Goal: Task Accomplishment & Management: Manage account settings

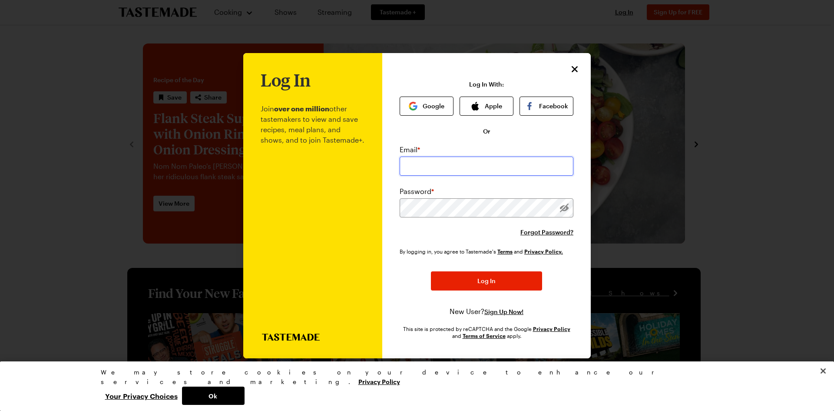
click at [438, 160] on input "email" at bounding box center [487, 165] width 174 height 19
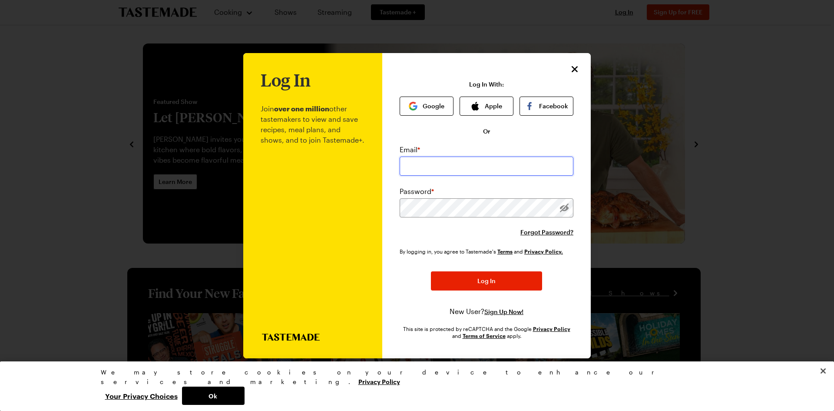
click at [557, 166] on input "email" at bounding box center [487, 165] width 174 height 19
click at [400, 156] on div at bounding box center [400, 156] width 0 height 0
click at [402, 228] on div "Forgot Password?" at bounding box center [487, 232] width 174 height 9
click at [429, 96] on button "Google" at bounding box center [427, 105] width 54 height 19
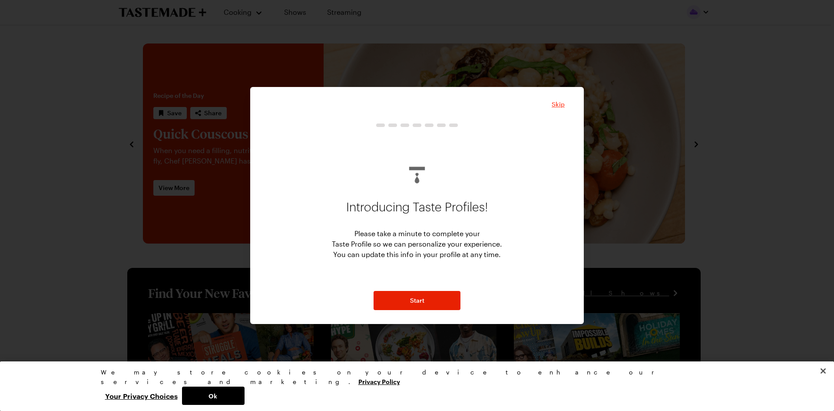
click at [561, 101] on span "Skip" at bounding box center [558, 104] width 13 height 9
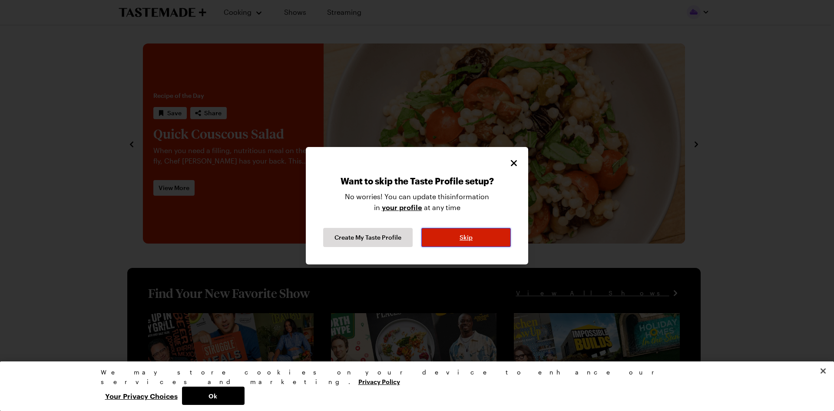
click at [455, 236] on button "Skip" at bounding box center [466, 237] width 90 height 19
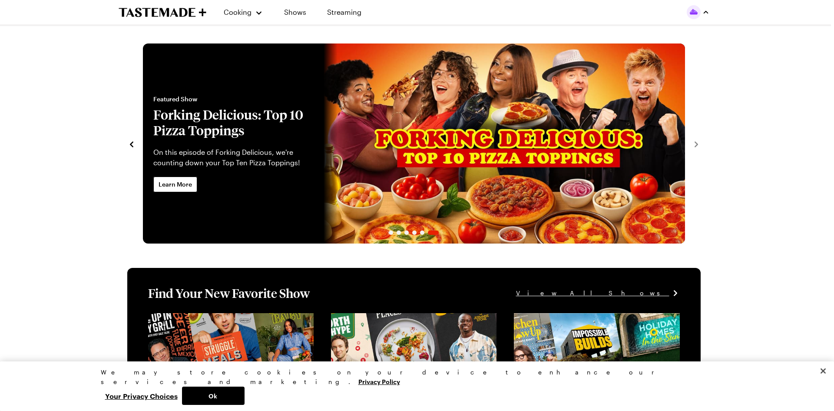
click at [697, 9] on img "button" at bounding box center [694, 12] width 14 height 14
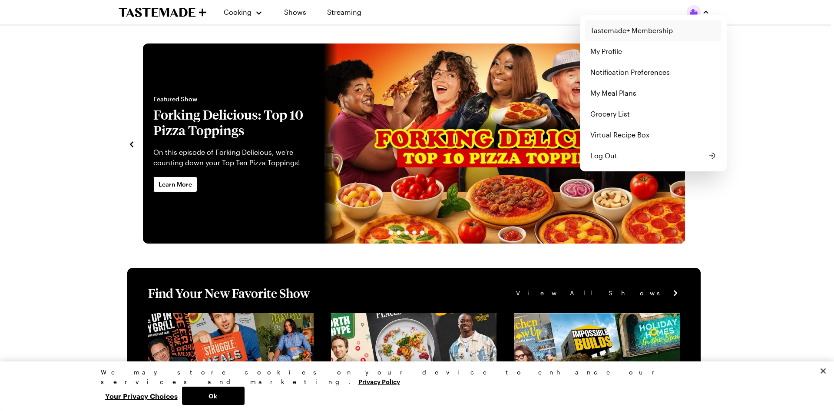
click at [626, 34] on link "Tastemade+ Membership" at bounding box center [653, 30] width 136 height 21
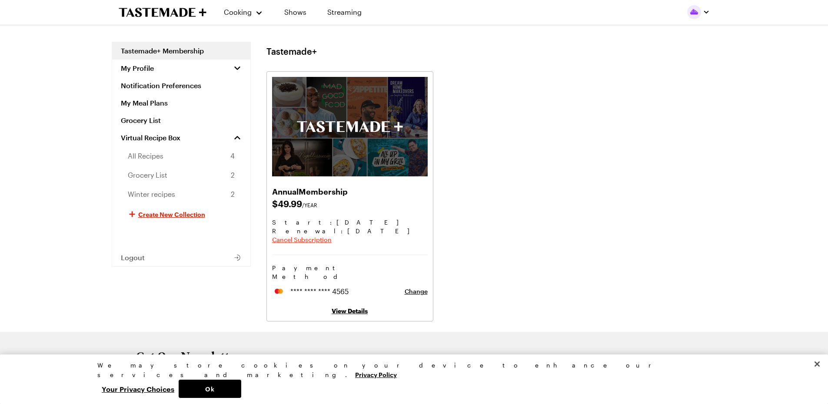
click at [284, 241] on span "Cancel Subscription" at bounding box center [302, 239] width 60 height 9
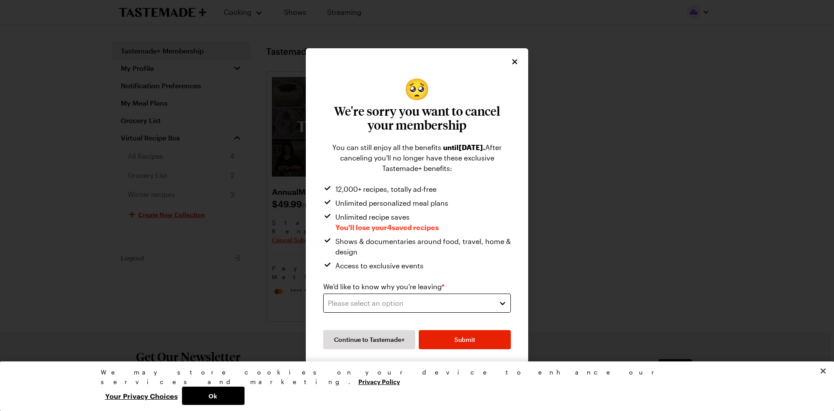
click at [371, 304] on div "Please select an option" at bounding box center [410, 303] width 165 height 10
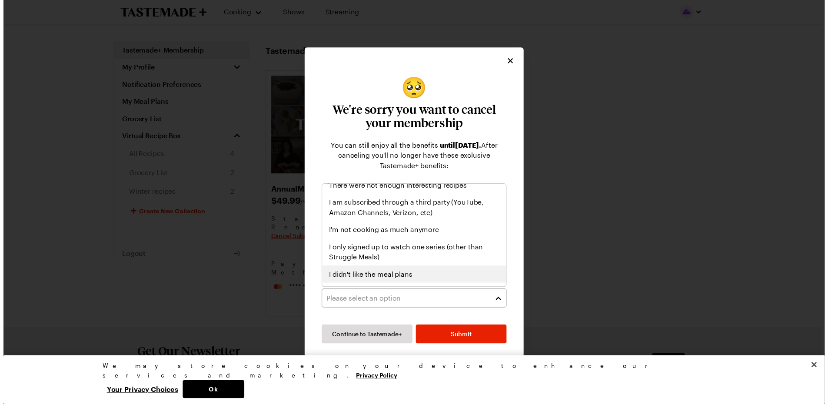
scroll to position [57, 0]
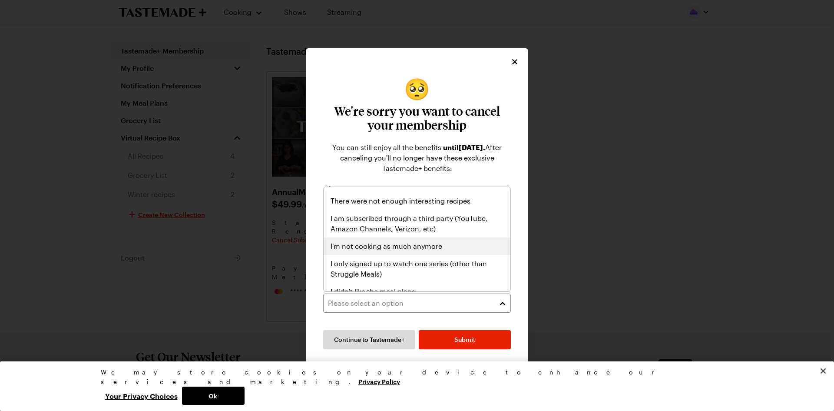
click at [454, 249] on div "I'm not cooking as much anymore" at bounding box center [417, 246] width 173 height 10
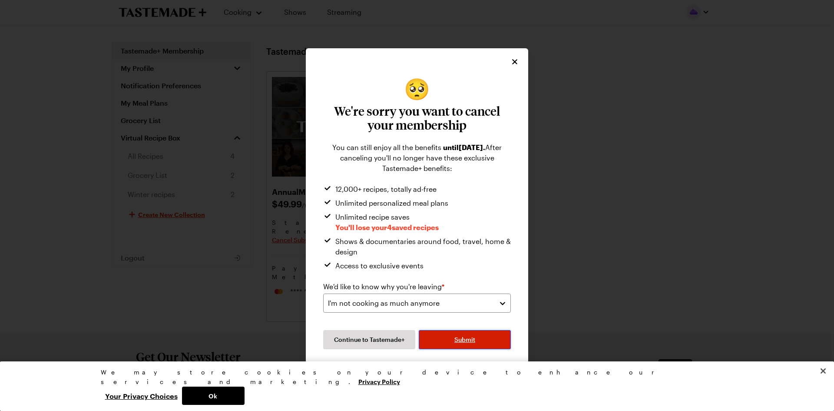
click at [451, 340] on button "Submit" at bounding box center [465, 339] width 92 height 19
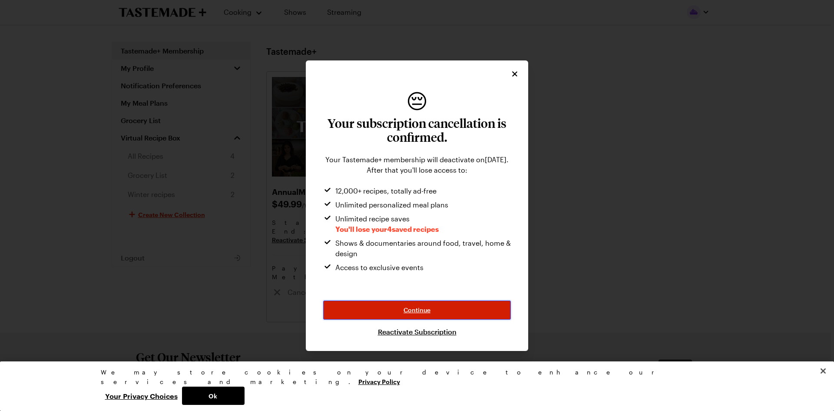
click at [422, 308] on span "Continue" at bounding box center [417, 309] width 27 height 9
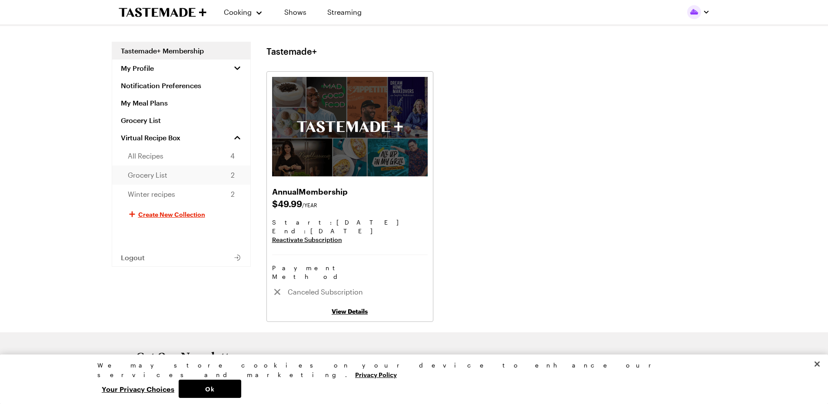
click at [169, 179] on link "Grocery List 2" at bounding box center [181, 175] width 138 height 19
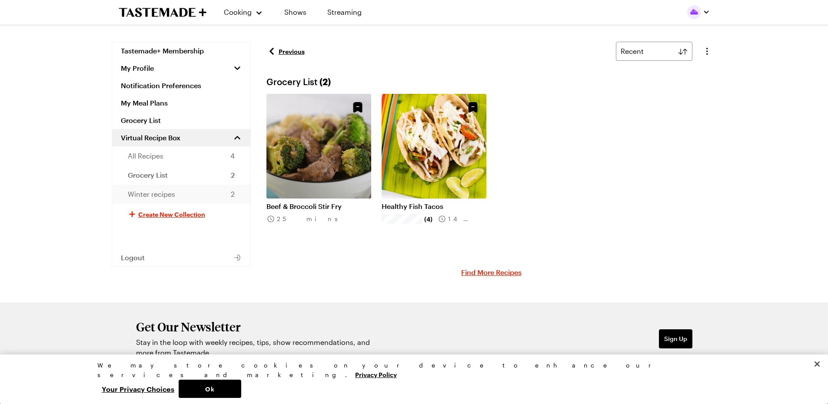
click at [178, 196] on link "Winter recipes 2" at bounding box center [181, 194] width 138 height 19
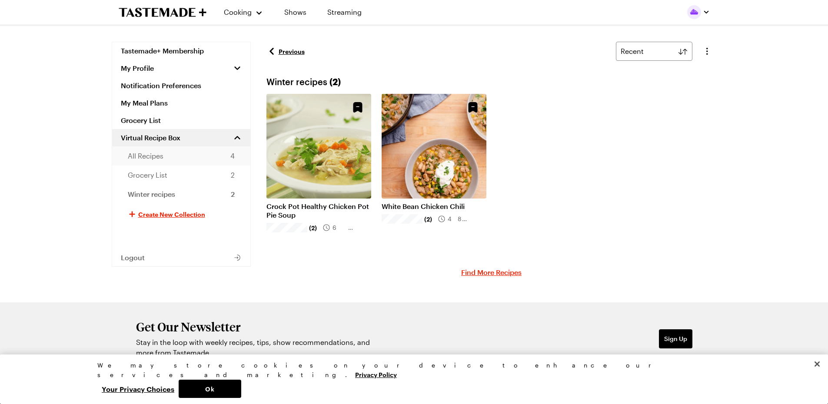
click at [157, 157] on span "All Recipes" at bounding box center [146, 156] width 36 height 10
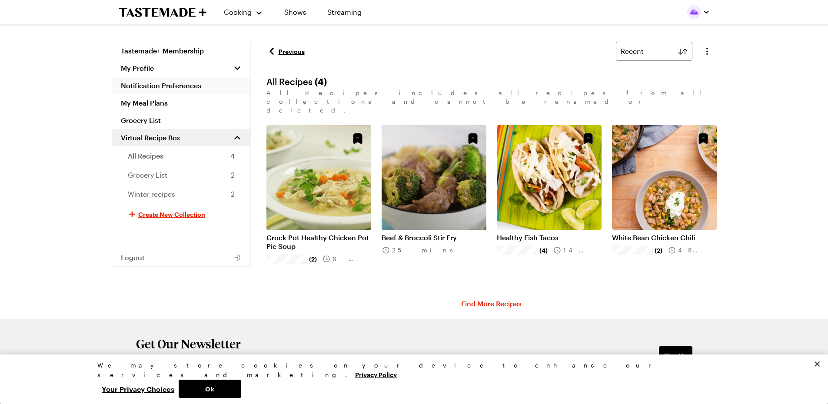
click at [143, 86] on link "Notification Preferences" at bounding box center [181, 85] width 138 height 17
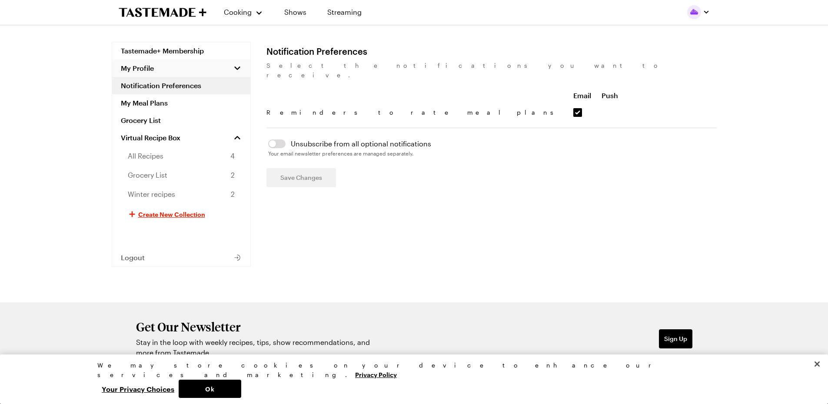
click at [143, 71] on span "My Profile" at bounding box center [137, 68] width 33 height 9
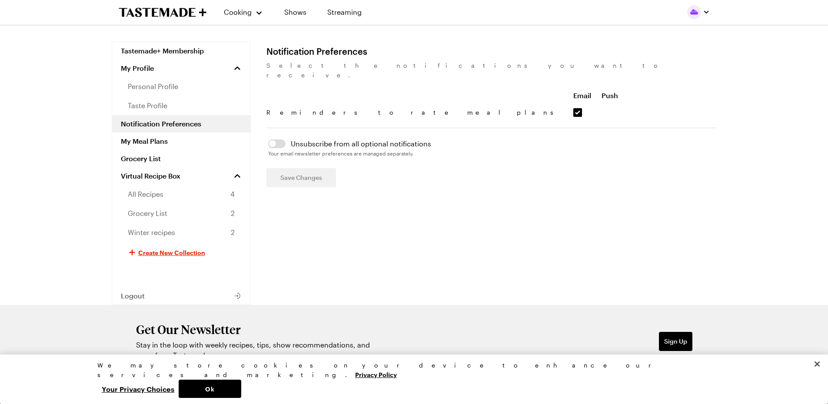
click at [51, 127] on div "Cooking Shows Streaming Tastemade+ Membership My Profile personal profile taste…" at bounding box center [414, 232] width 828 height 464
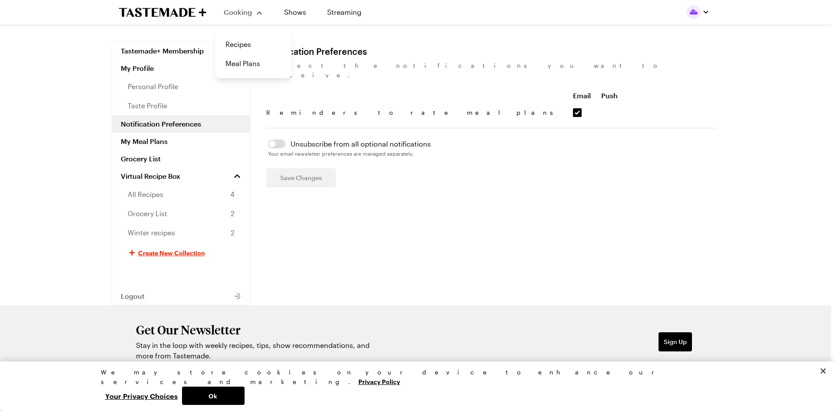
click at [237, 16] on span "Cooking" at bounding box center [238, 12] width 28 height 8
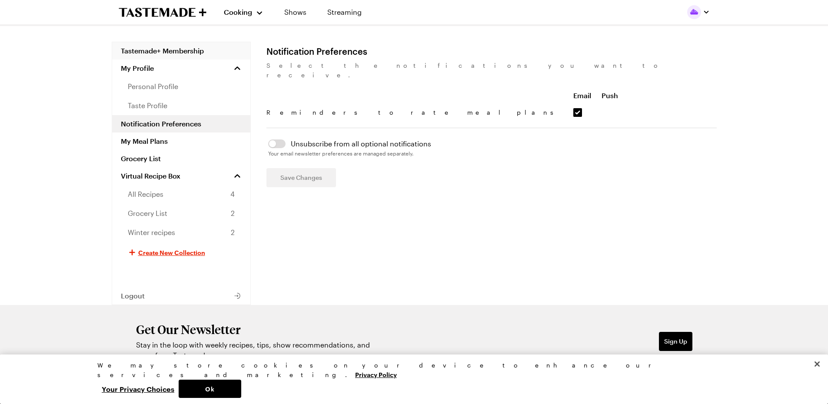
click at [154, 53] on link "Tastemade+ Membership" at bounding box center [181, 50] width 138 height 17
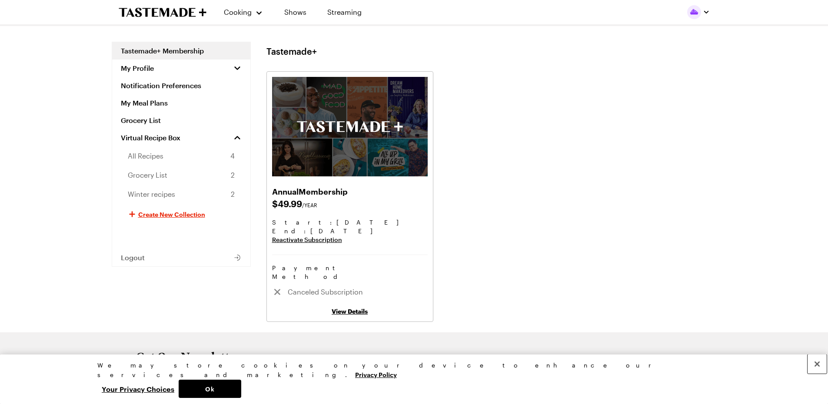
click at [822, 374] on button "Close" at bounding box center [816, 364] width 19 height 19
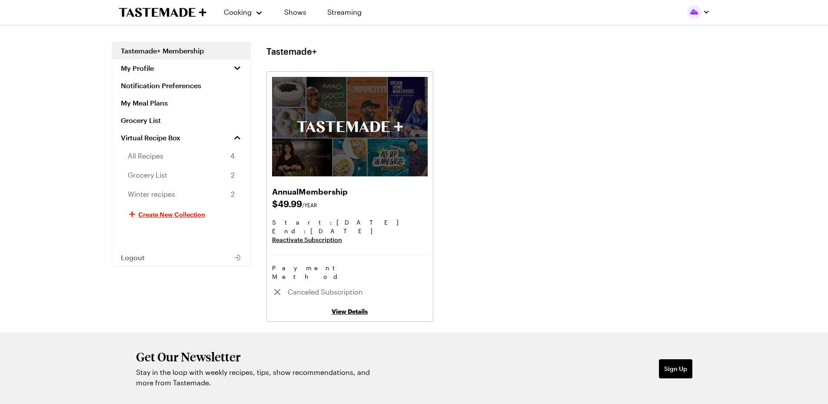
click at [149, 15] on icon "To Tastemade Home Page" at bounding box center [163, 12] width 88 height 10
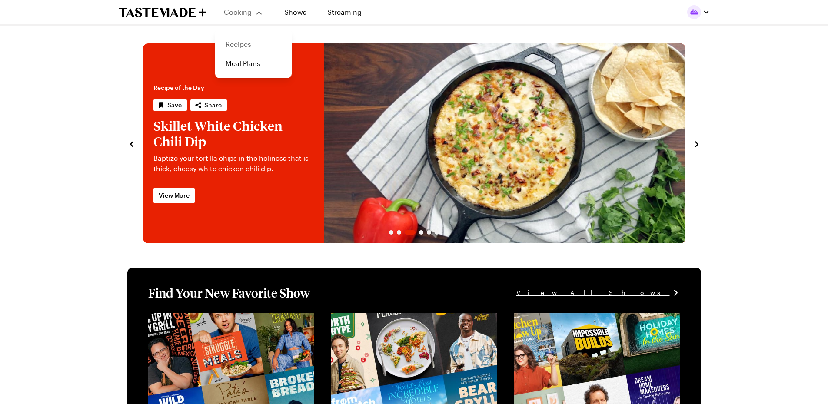
click at [247, 46] on link "Recipes" at bounding box center [253, 44] width 66 height 19
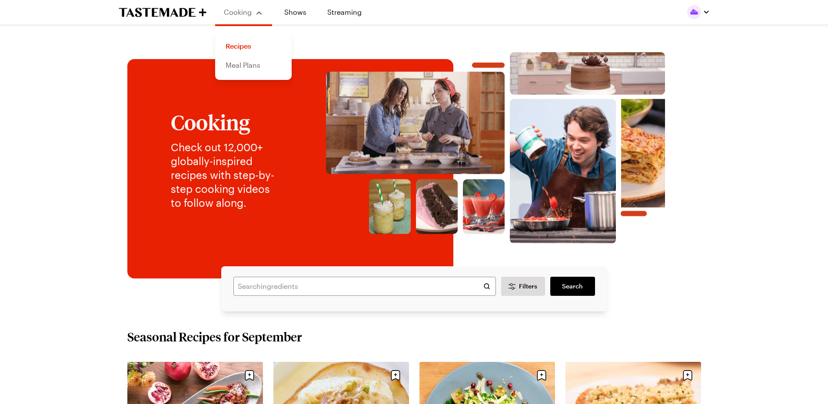
click at [237, 68] on link "Meal Plans" at bounding box center [253, 65] width 66 height 19
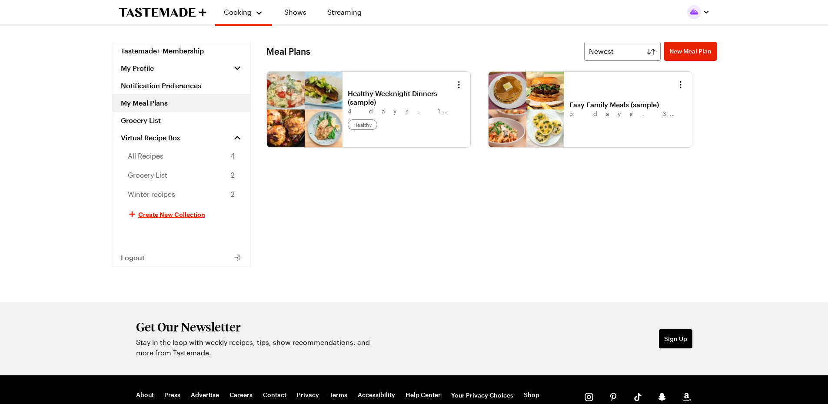
click at [149, 104] on link "My Meal Plans" at bounding box center [181, 102] width 138 height 17
click at [367, 100] on link "Healthy Weeknight Dinners (sample)" at bounding box center [402, 97] width 108 height 17
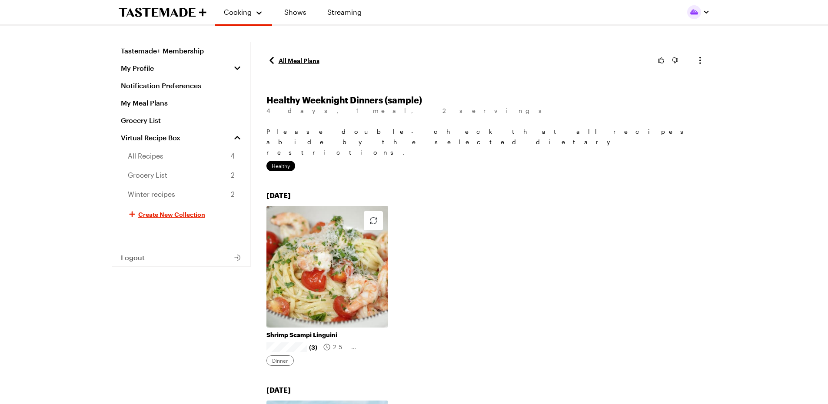
click at [697, 11] on img "button" at bounding box center [694, 12] width 14 height 14
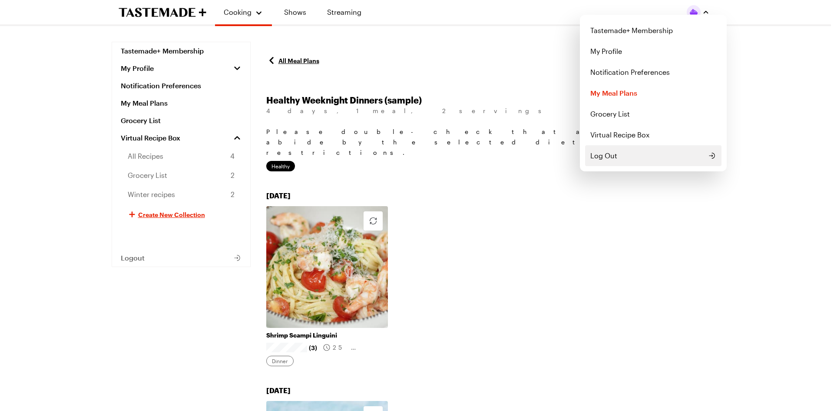
click at [610, 155] on span "Log Out" at bounding box center [603, 155] width 27 height 10
